Goal: Task Accomplishment & Management: Complete application form

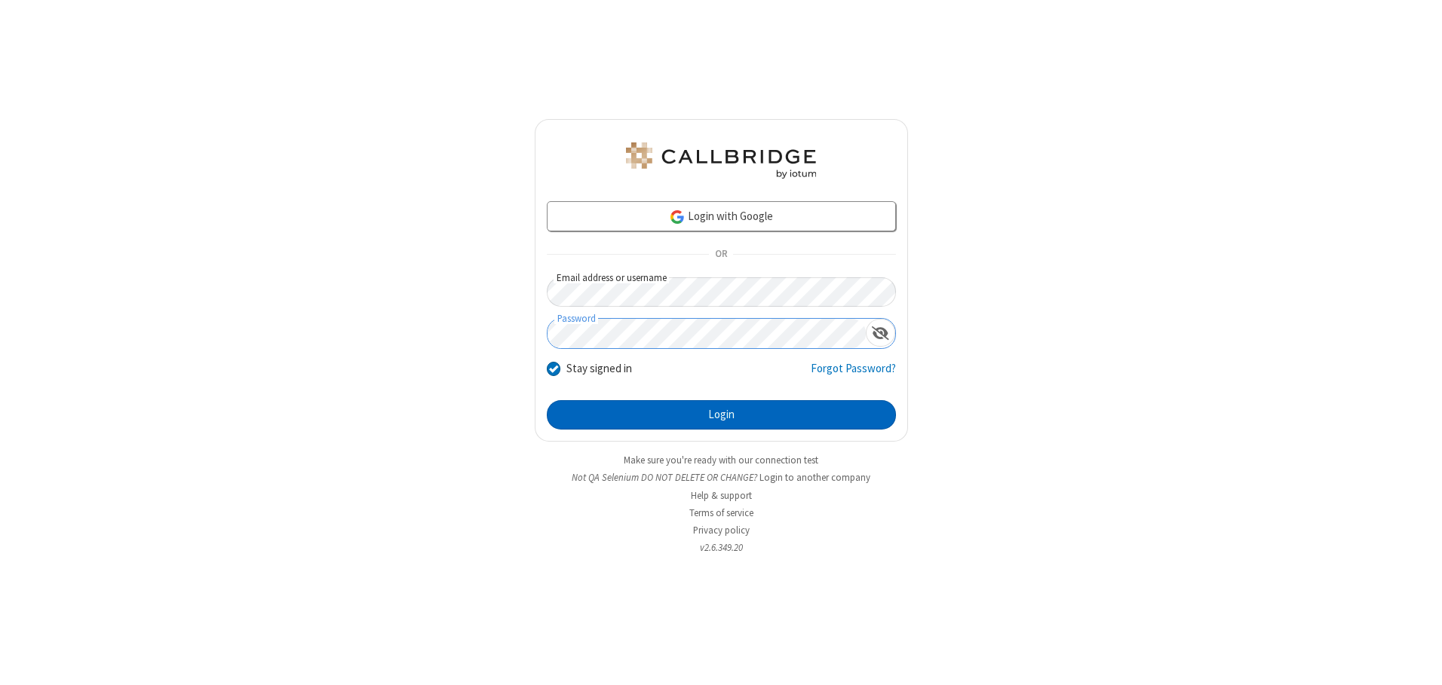
click at [721, 415] on button "Login" at bounding box center [721, 415] width 349 height 30
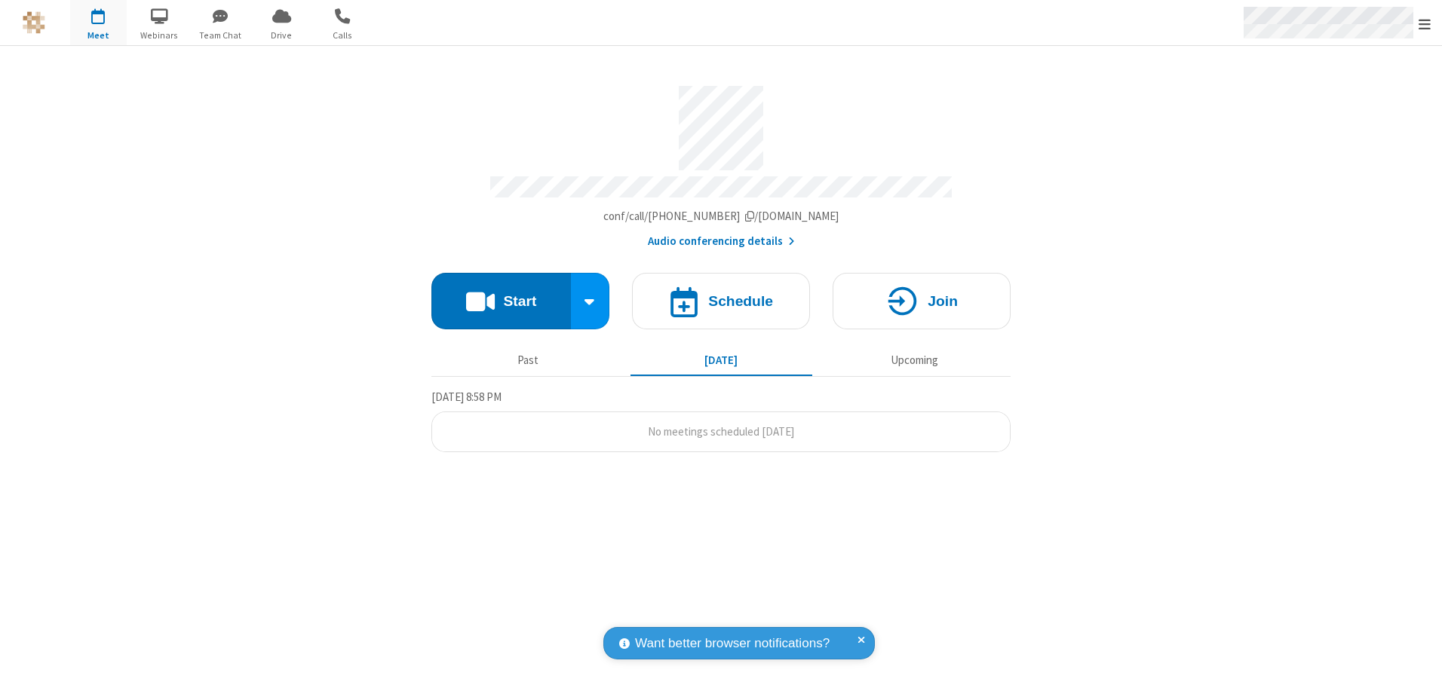
click at [1424, 23] on span "Open menu" at bounding box center [1424, 24] width 12 height 15
click at [98, 23] on span "button" at bounding box center [98, 16] width 57 height 26
click at [721, 296] on h4 "Schedule" at bounding box center [740, 301] width 65 height 14
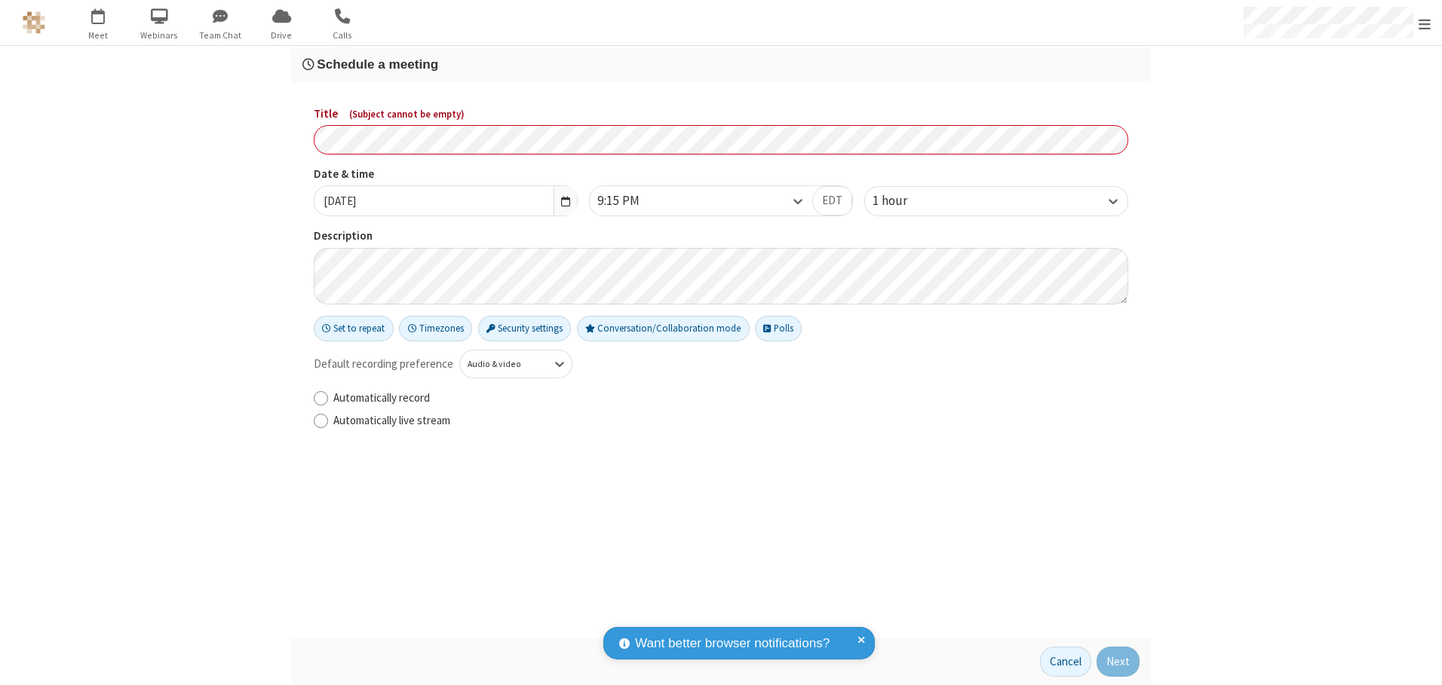
click at [721, 64] on h3 "Schedule a meeting" at bounding box center [720, 64] width 837 height 14
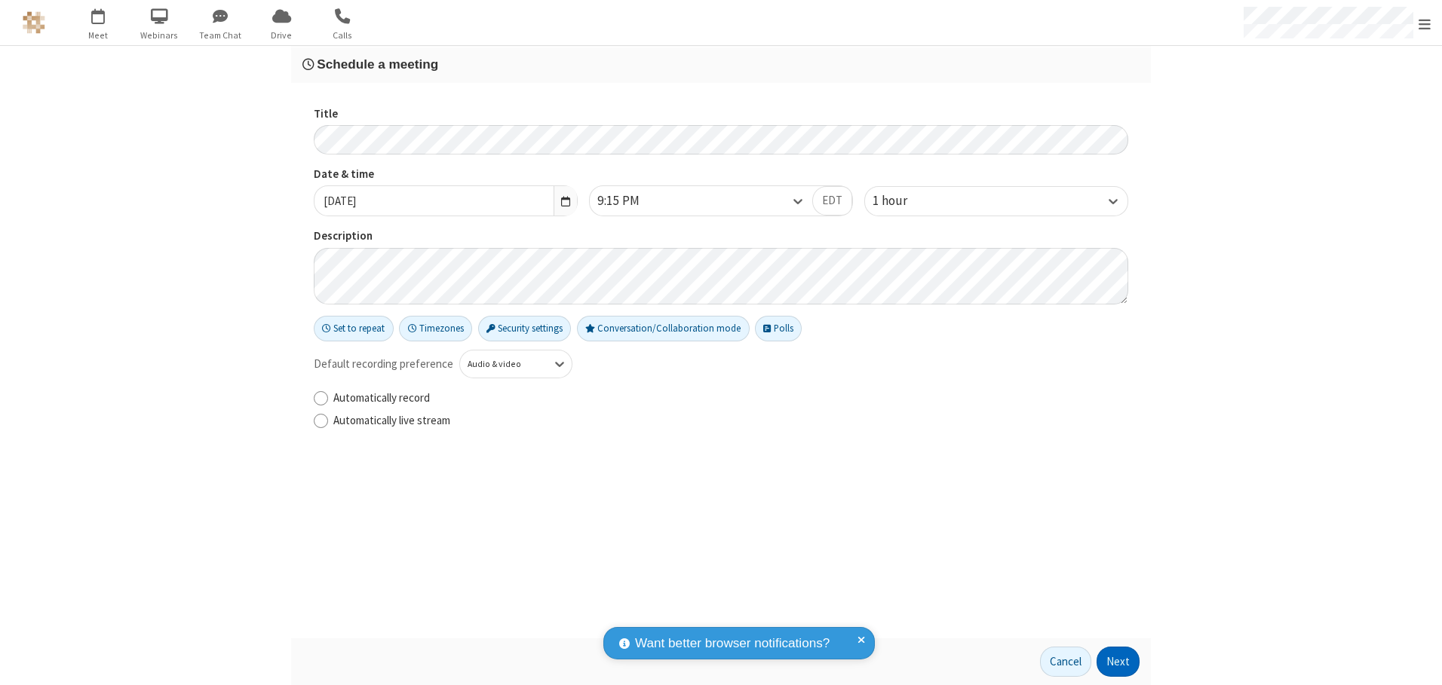
click at [1118, 662] on button "Next" at bounding box center [1117, 662] width 43 height 30
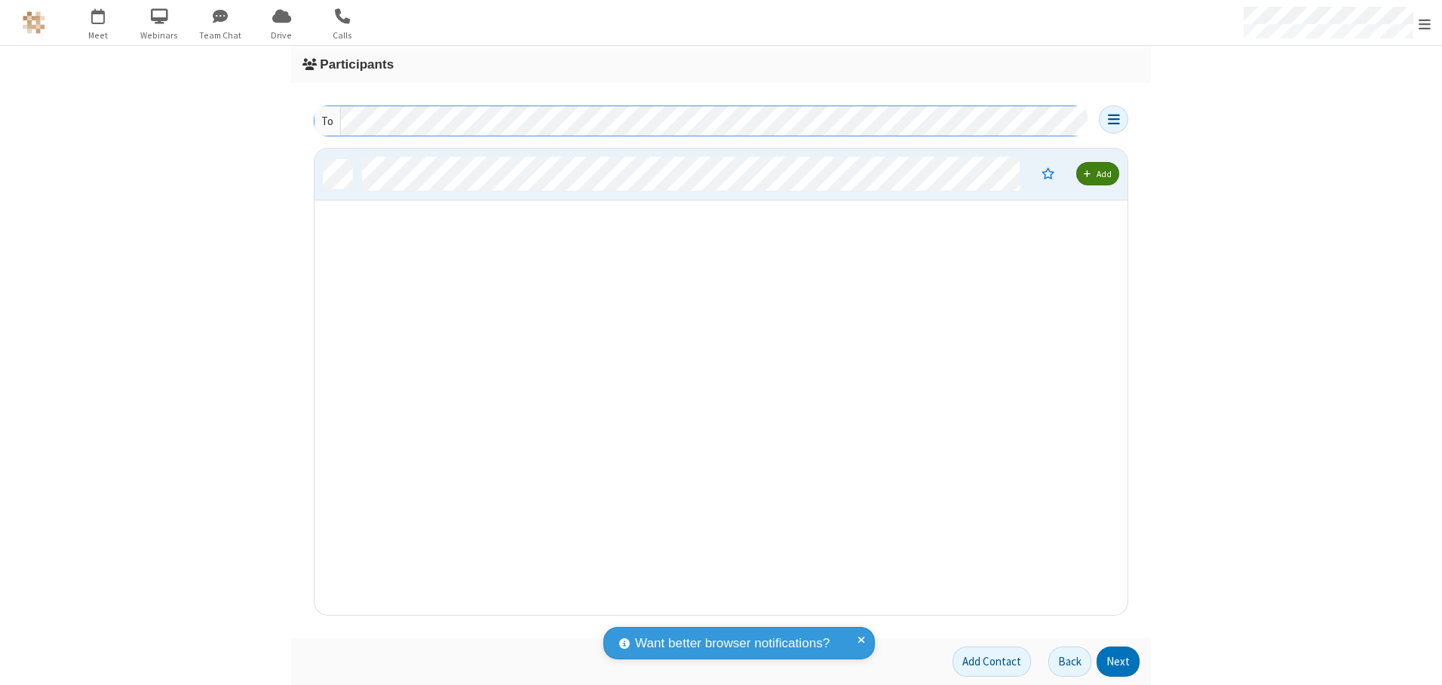
scroll to position [455, 802]
click at [1118, 662] on button "Next" at bounding box center [1117, 662] width 43 height 30
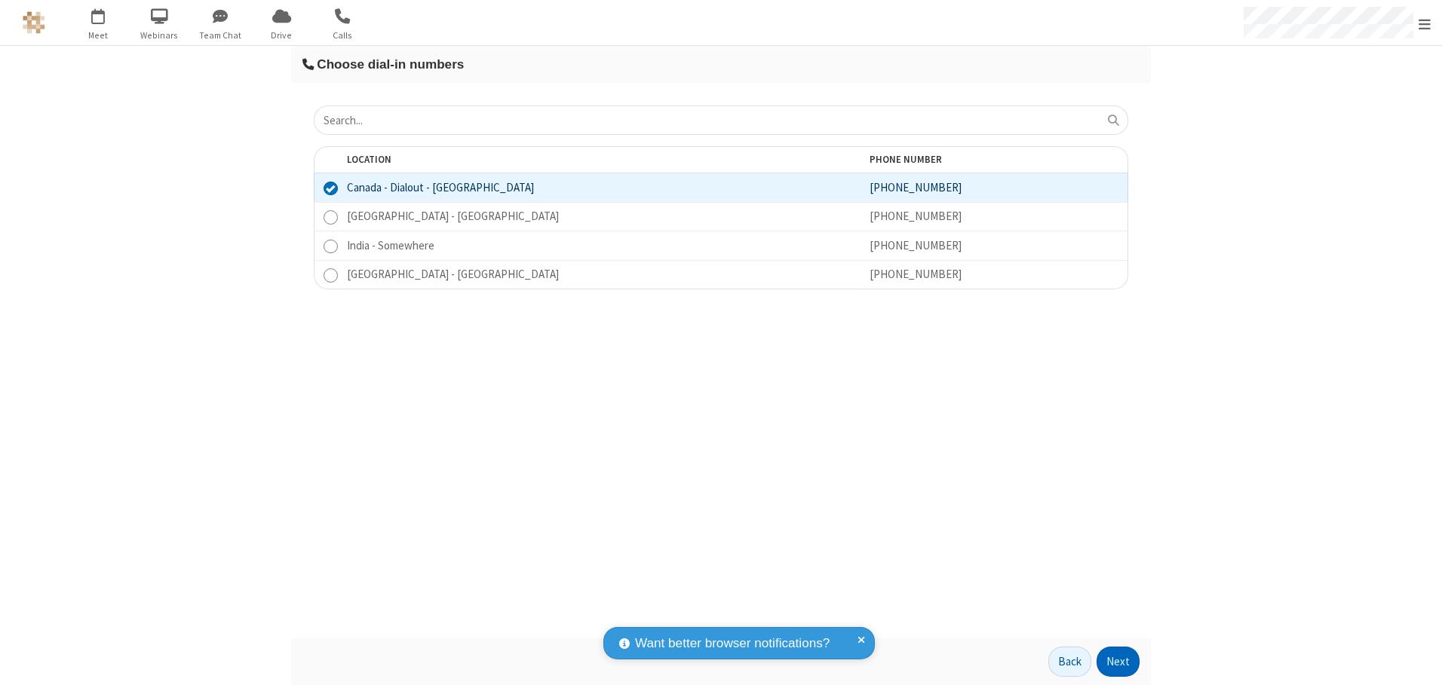
click at [1118, 662] on button "Next" at bounding box center [1117, 662] width 43 height 30
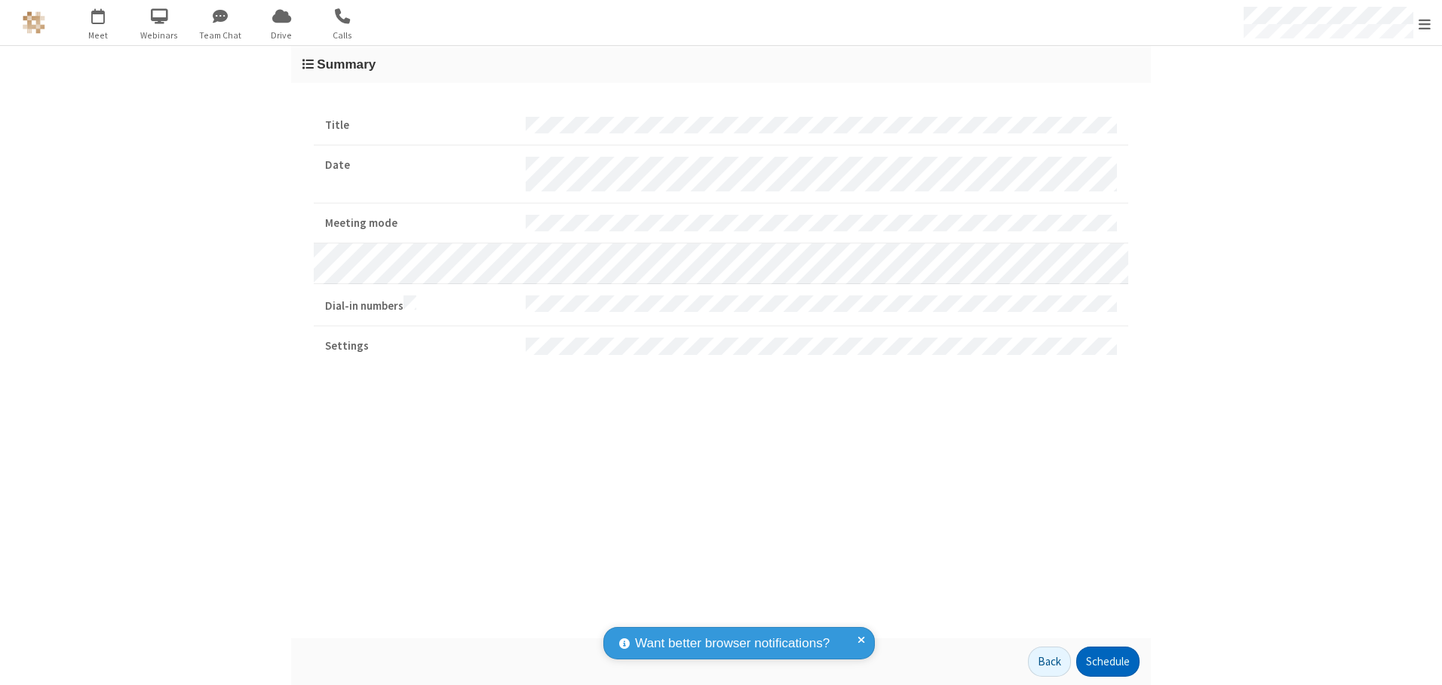
click at [1107, 662] on button "Schedule" at bounding box center [1107, 662] width 63 height 30
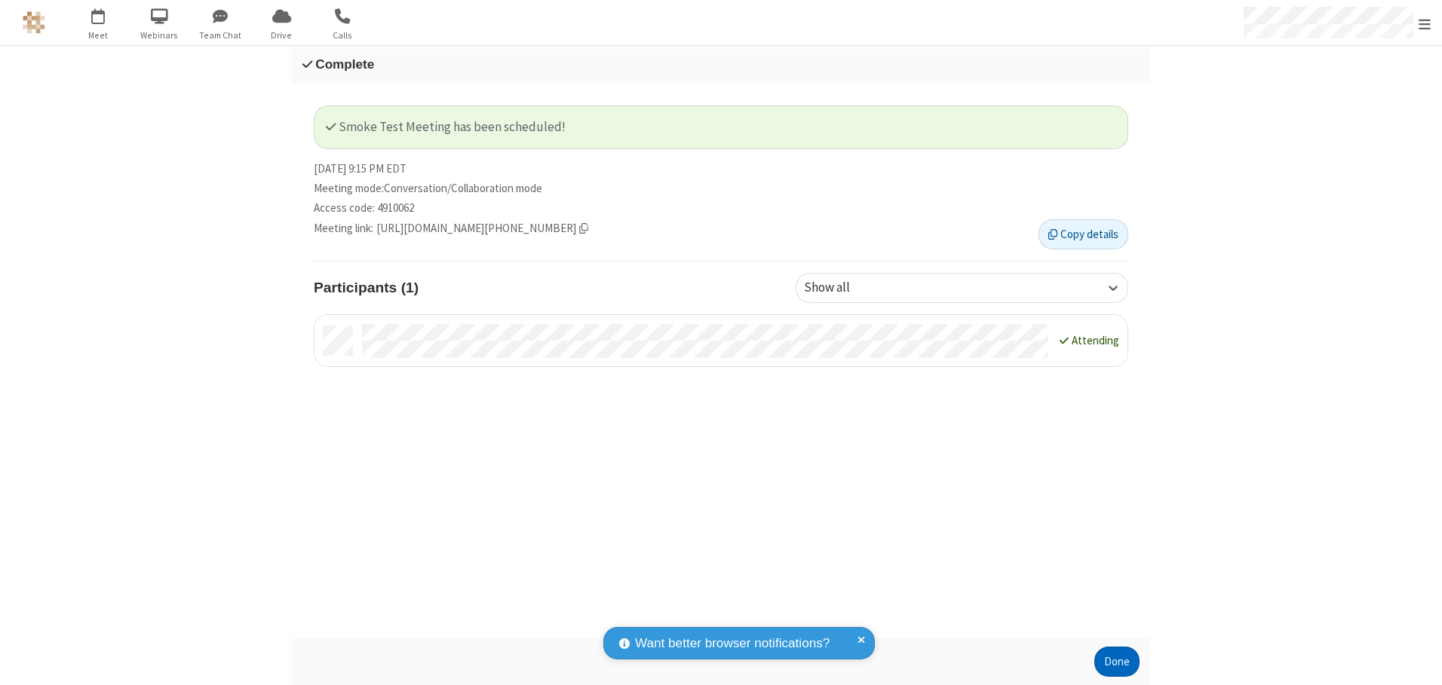
click at [1117, 662] on button "Done" at bounding box center [1116, 662] width 45 height 30
